Goal: Task Accomplishment & Management: Complete application form

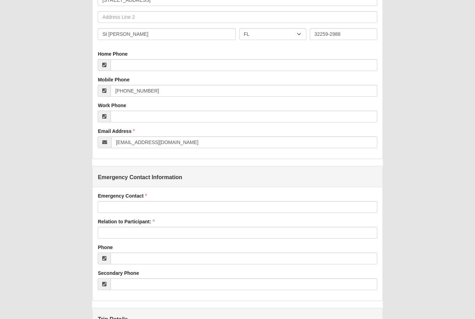
scroll to position [200, 0]
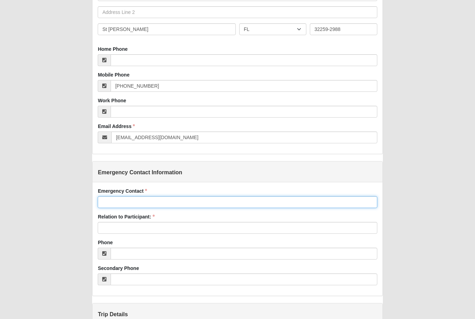
click at [223, 197] on input "Emergency Contact" at bounding box center [237, 202] width 279 height 12
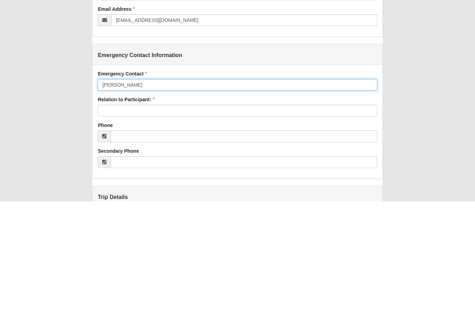
type input "[PERSON_NAME]"
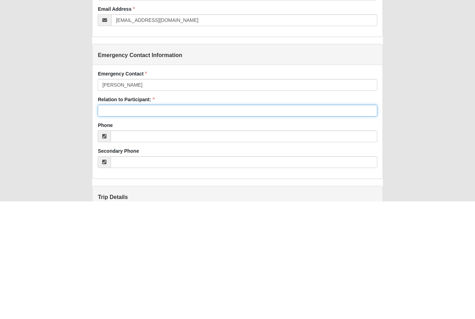
click at [205, 222] on input "Relation to Participant:" at bounding box center [237, 228] width 279 height 12
type input "Spouse"
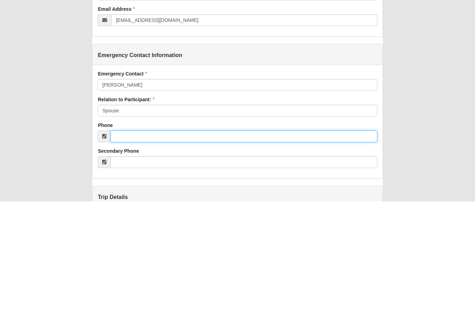
click at [191, 248] on input "Phone" at bounding box center [244, 254] width 266 height 12
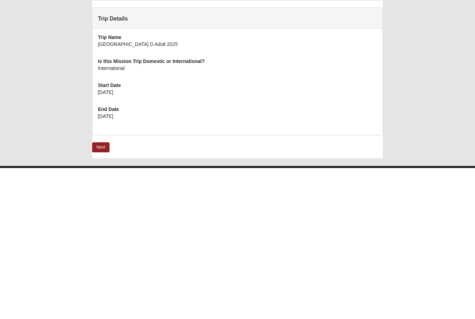
scroll to position [360, 0]
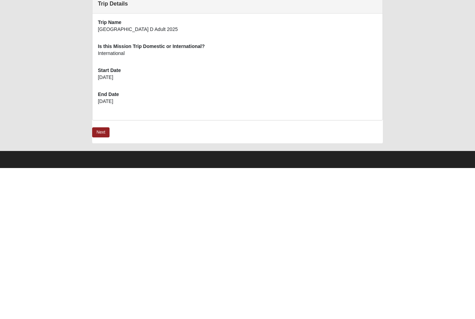
click at [103, 278] on link "Next" at bounding box center [100, 283] width 17 height 10
type input "[PHONE_NUMBER]"
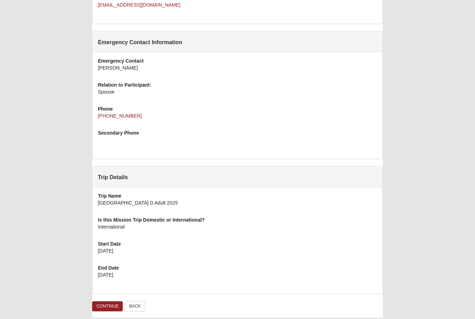
scroll to position [265, 0]
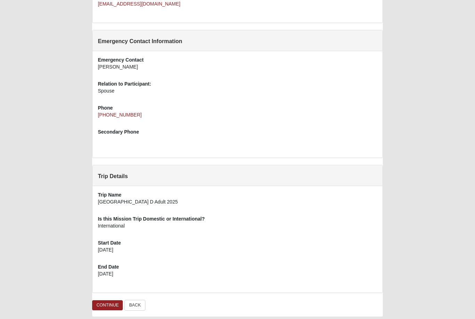
click at [103, 302] on link "CONTINUE" at bounding box center [107, 305] width 31 height 10
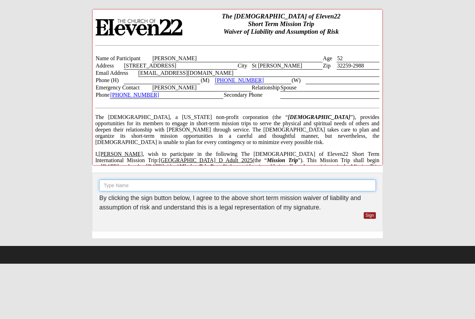
click at [172, 190] on input "text" at bounding box center [237, 185] width 276 height 12
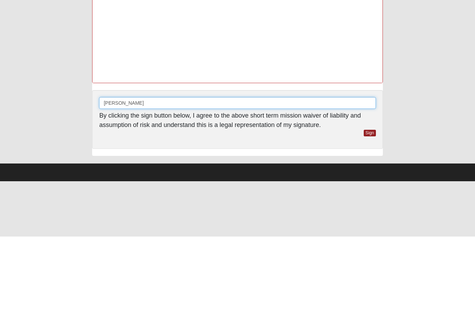
scroll to position [1056, 0]
type input "Matthew Kramer"
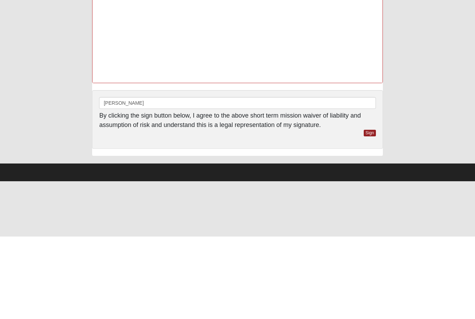
click at [371, 212] on link "Sign" at bounding box center [370, 215] width 12 height 7
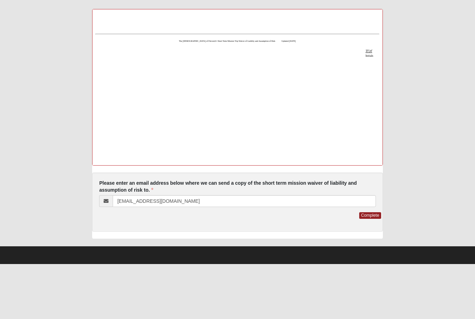
click at [371, 218] on link "Complete" at bounding box center [370, 215] width 22 height 7
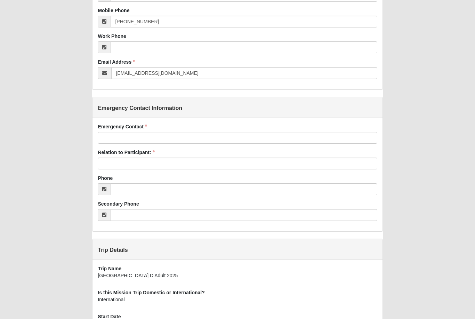
scroll to position [265, 0]
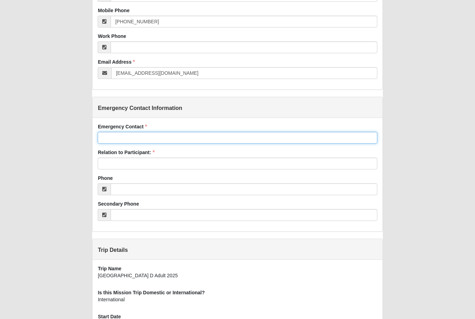
click at [229, 140] on input "Emergency Contact" at bounding box center [237, 138] width 279 height 12
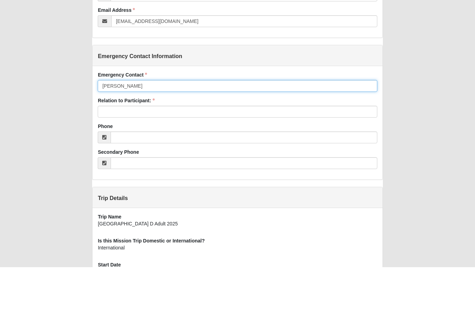
type input "[PERSON_NAME]"
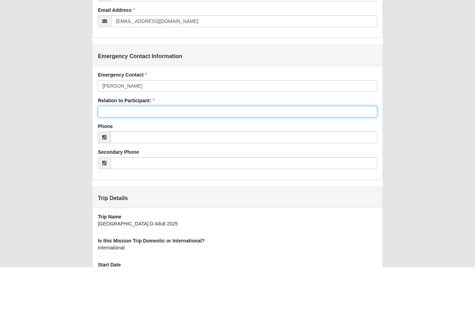
click at [290, 157] on input "Relation to Participant:" at bounding box center [237, 163] width 279 height 12
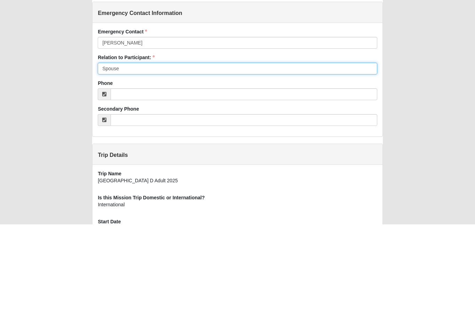
type input "Spouse"
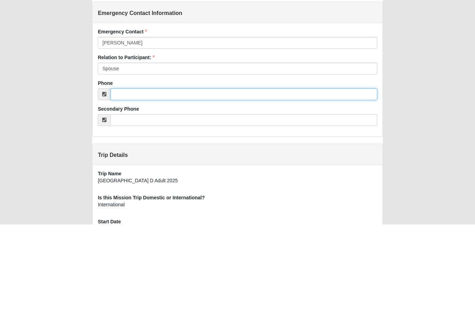
click at [269, 183] on input "Phone" at bounding box center [244, 189] width 266 height 12
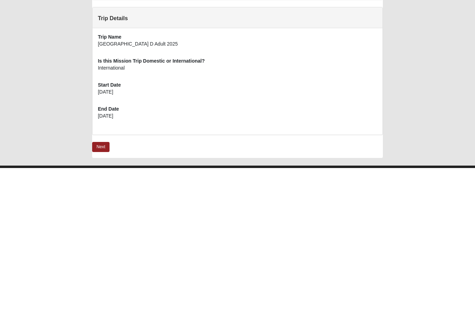
scroll to position [360, 0]
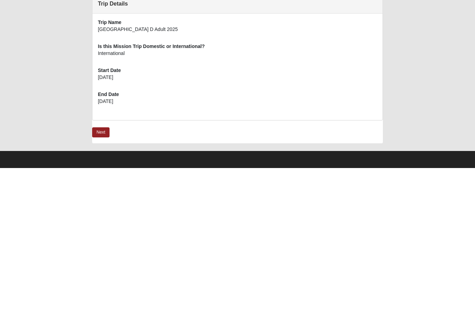
click at [104, 278] on link "Next" at bounding box center [100, 283] width 17 height 10
type input "[PHONE_NUMBER]"
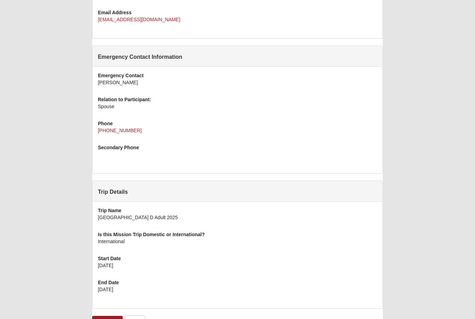
scroll to position [265, 0]
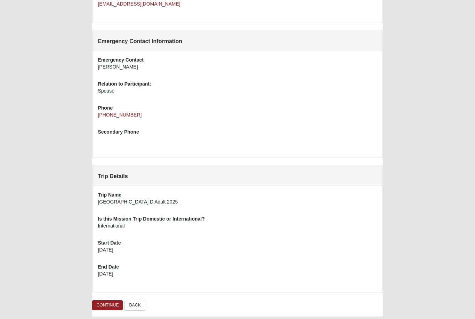
click at [112, 306] on link "CONTINUE" at bounding box center [107, 305] width 31 height 10
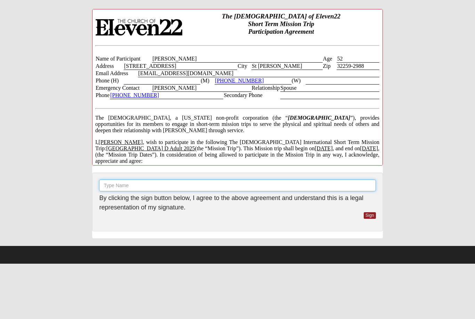
click at [192, 185] on input "text" at bounding box center [237, 185] width 276 height 12
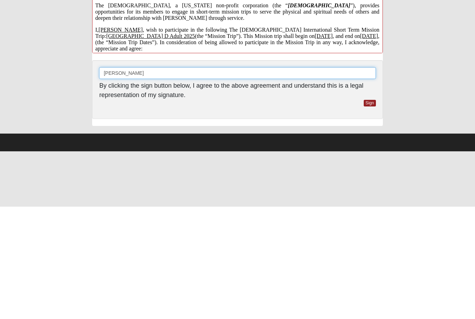
type input "[PERSON_NAME]"
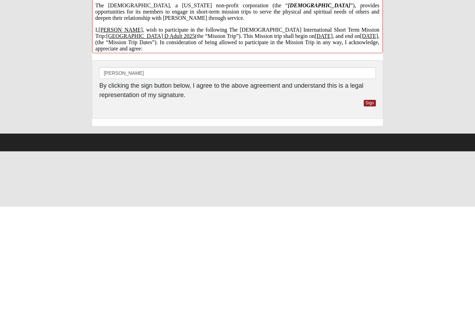
click at [372, 212] on link "Sign" at bounding box center [370, 215] width 12 height 7
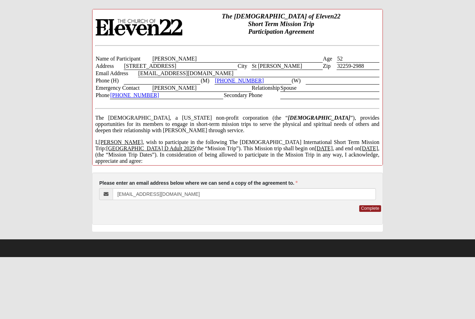
click at [365, 211] on link "Complete" at bounding box center [370, 208] width 22 height 7
